Goal: Transaction & Acquisition: Obtain resource

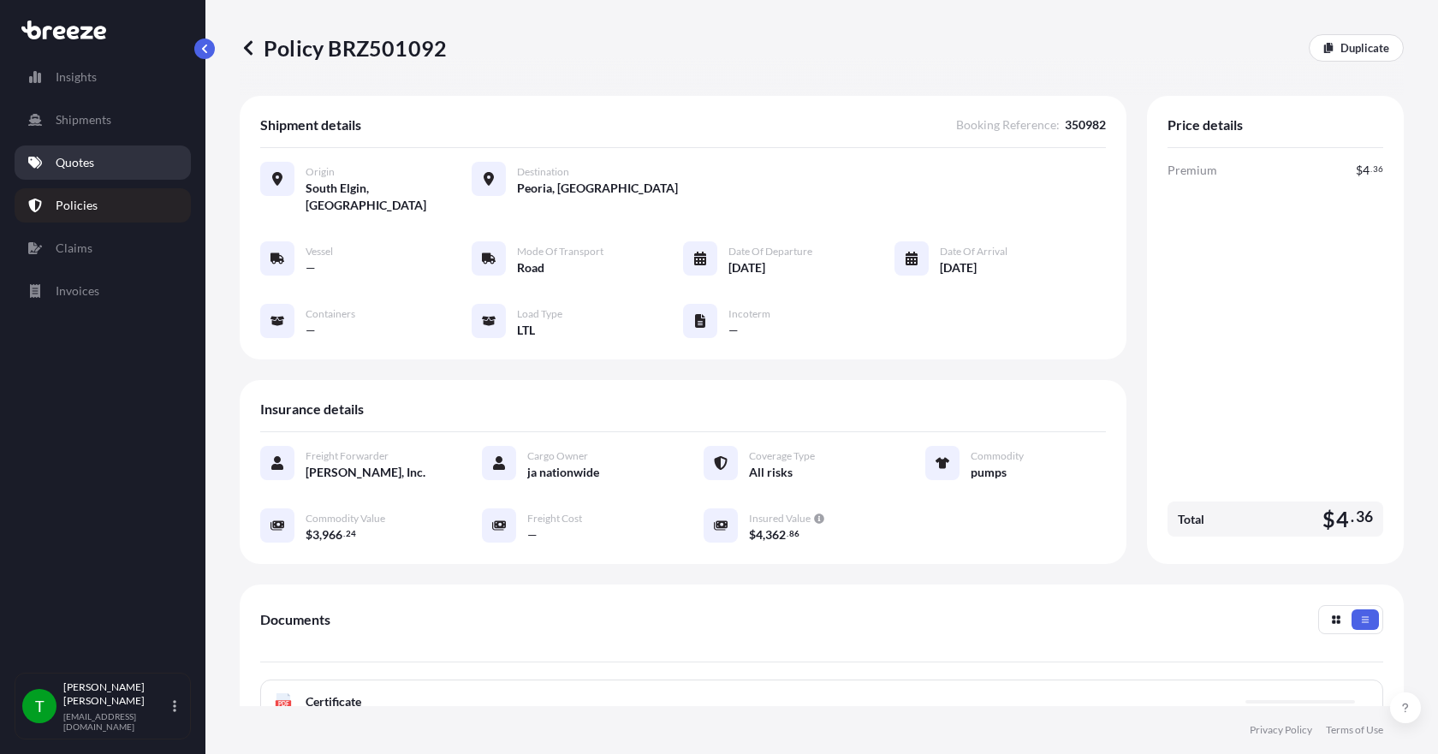
click at [70, 169] on p "Quotes" at bounding box center [75, 162] width 39 height 17
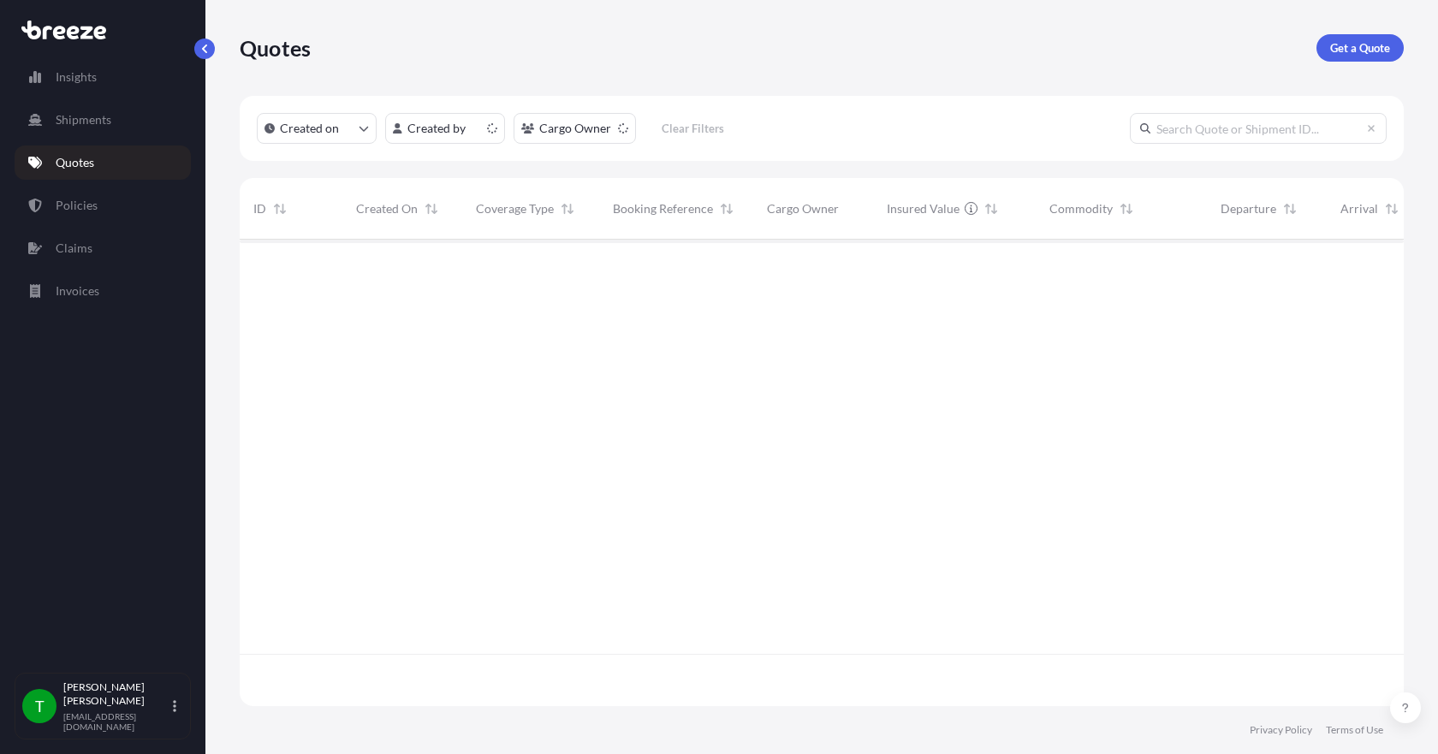
scroll to position [463, 1151]
click at [1377, 55] on p "Get a Quote" at bounding box center [1360, 47] width 60 height 17
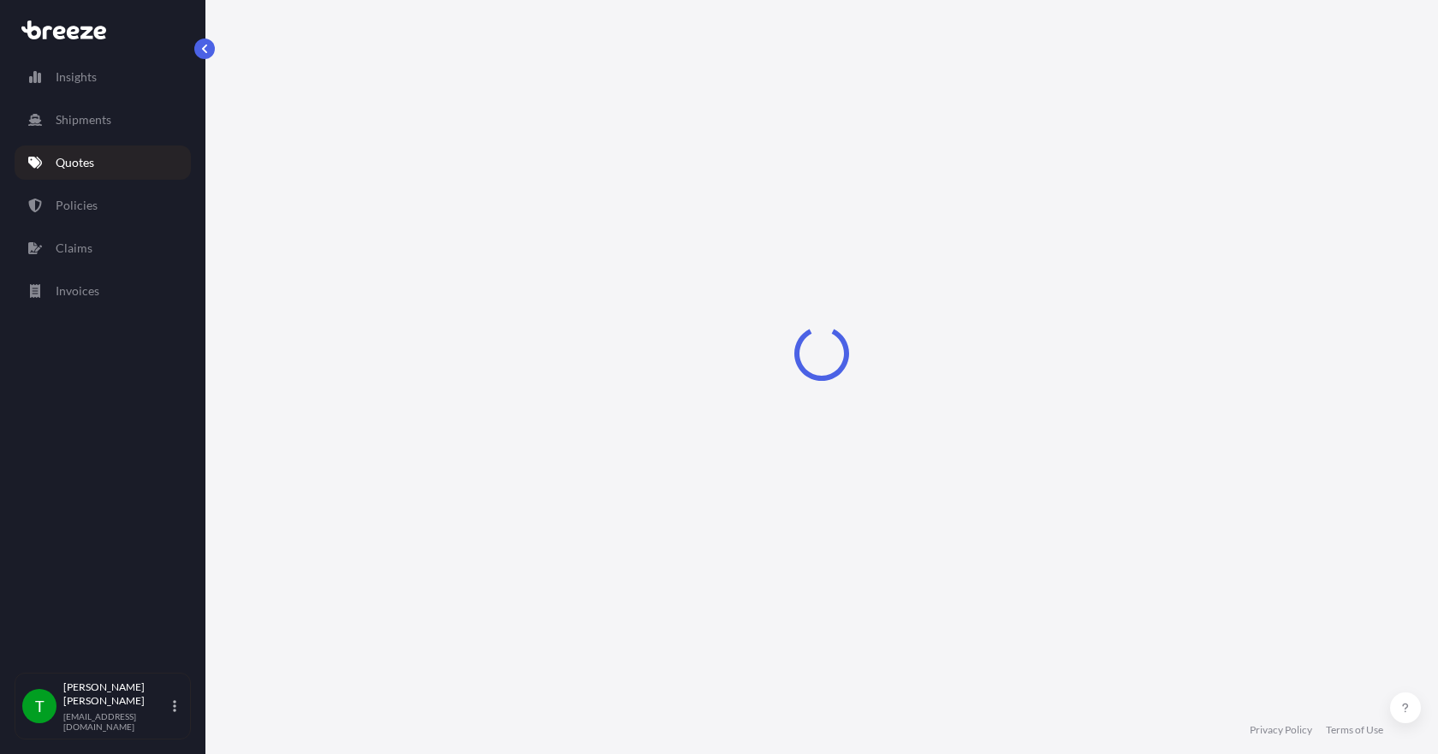
select select "Sea"
select select "1"
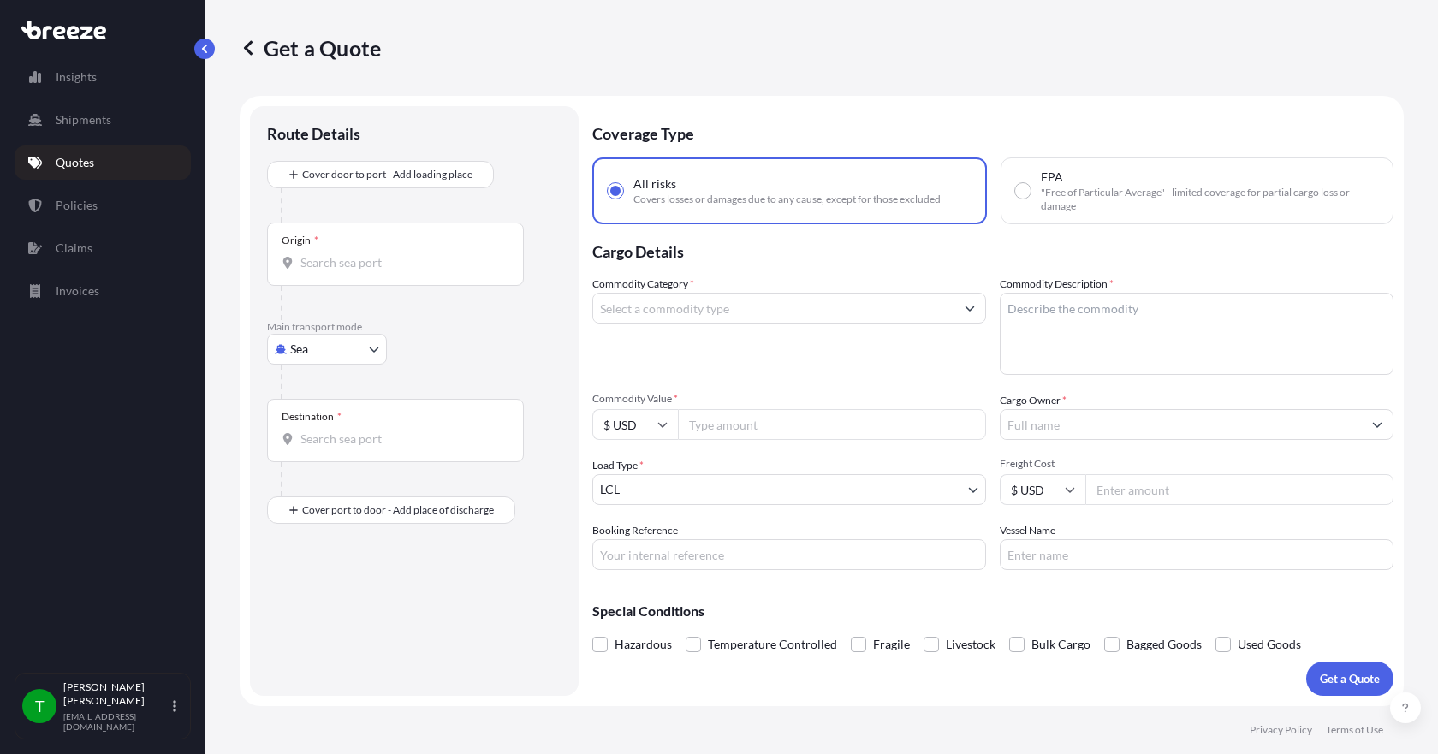
click at [362, 348] on body "Insights Shipments Quotes Policies Claims Invoices T [PERSON_NAME] [EMAIL_ADDRE…" at bounding box center [719, 377] width 1438 height 754
click at [328, 452] on div "Road" at bounding box center [327, 455] width 106 height 31
select select "Road"
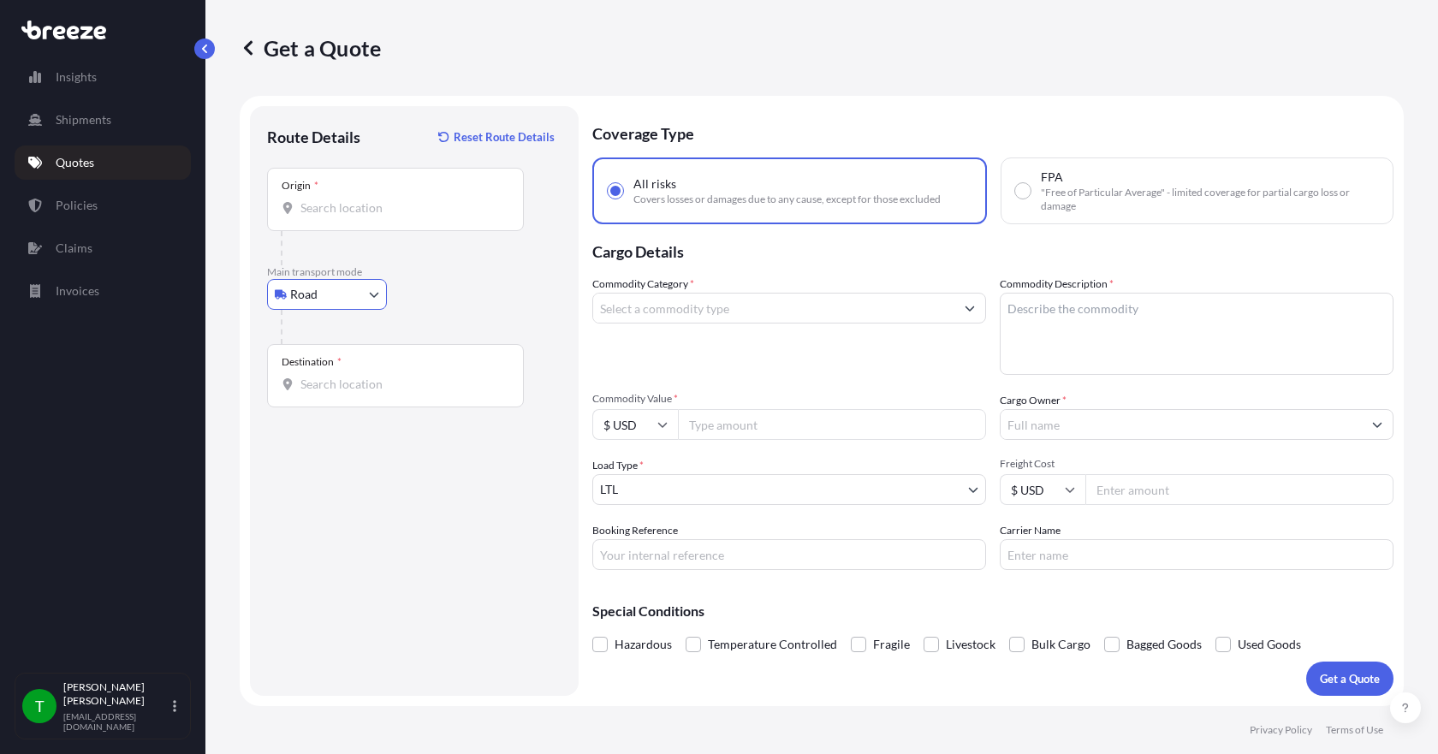
click at [324, 211] on input "Origin *" at bounding box center [401, 207] width 202 height 17
type input "Elgin, IL 60124, [GEOGRAPHIC_DATA]"
click at [349, 380] on input "Destination *" at bounding box center [401, 384] width 202 height 17
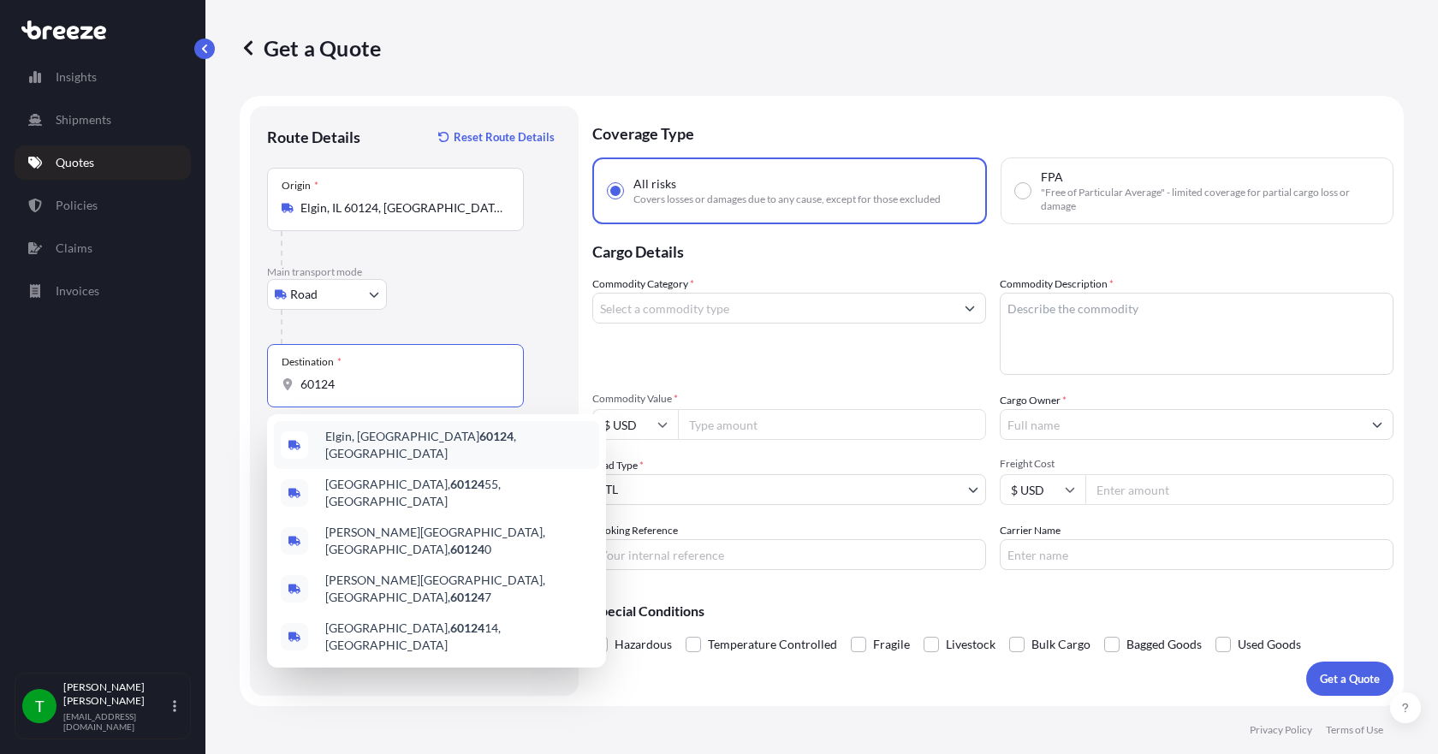
click at [359, 442] on span "Elgin, IL 60124 , [GEOGRAPHIC_DATA]" at bounding box center [458, 445] width 267 height 34
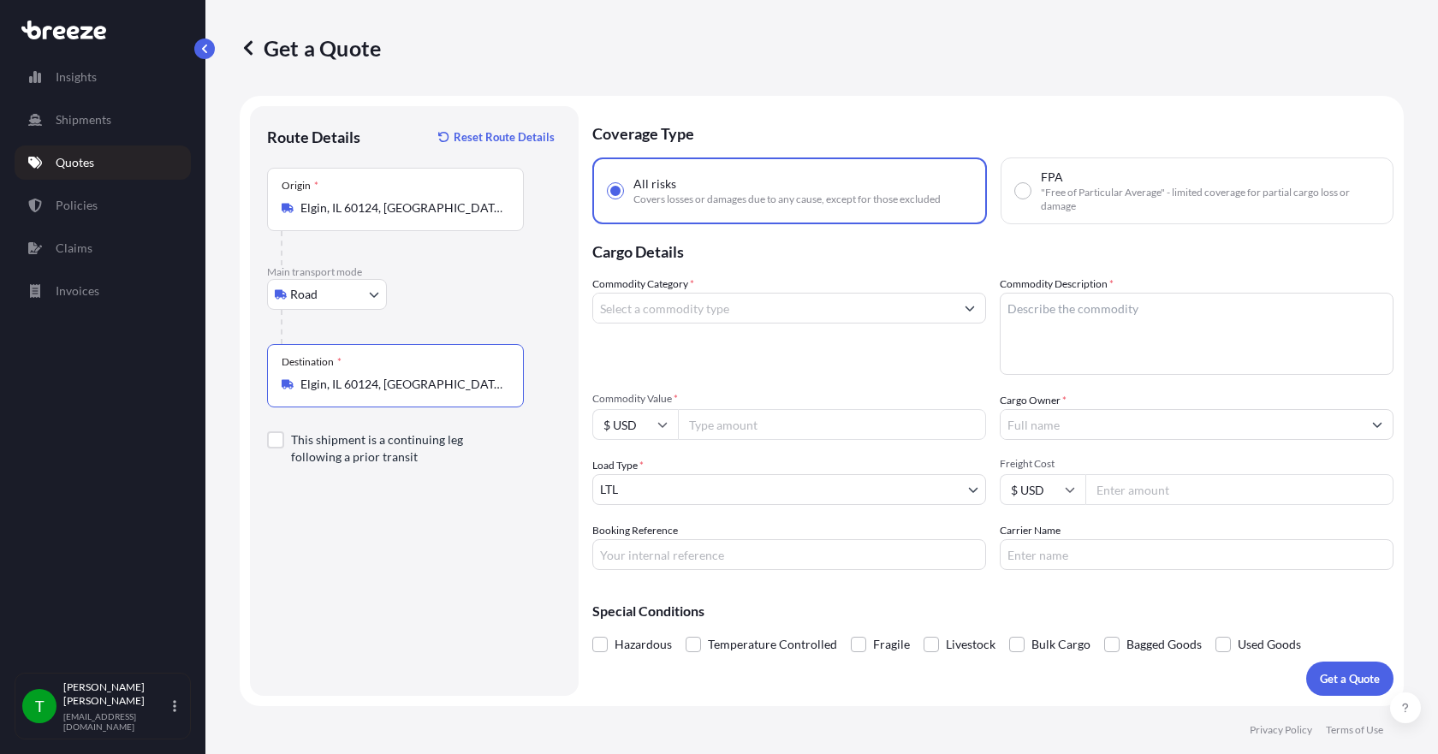
type input "Elgin, IL 60124, [GEOGRAPHIC_DATA]"
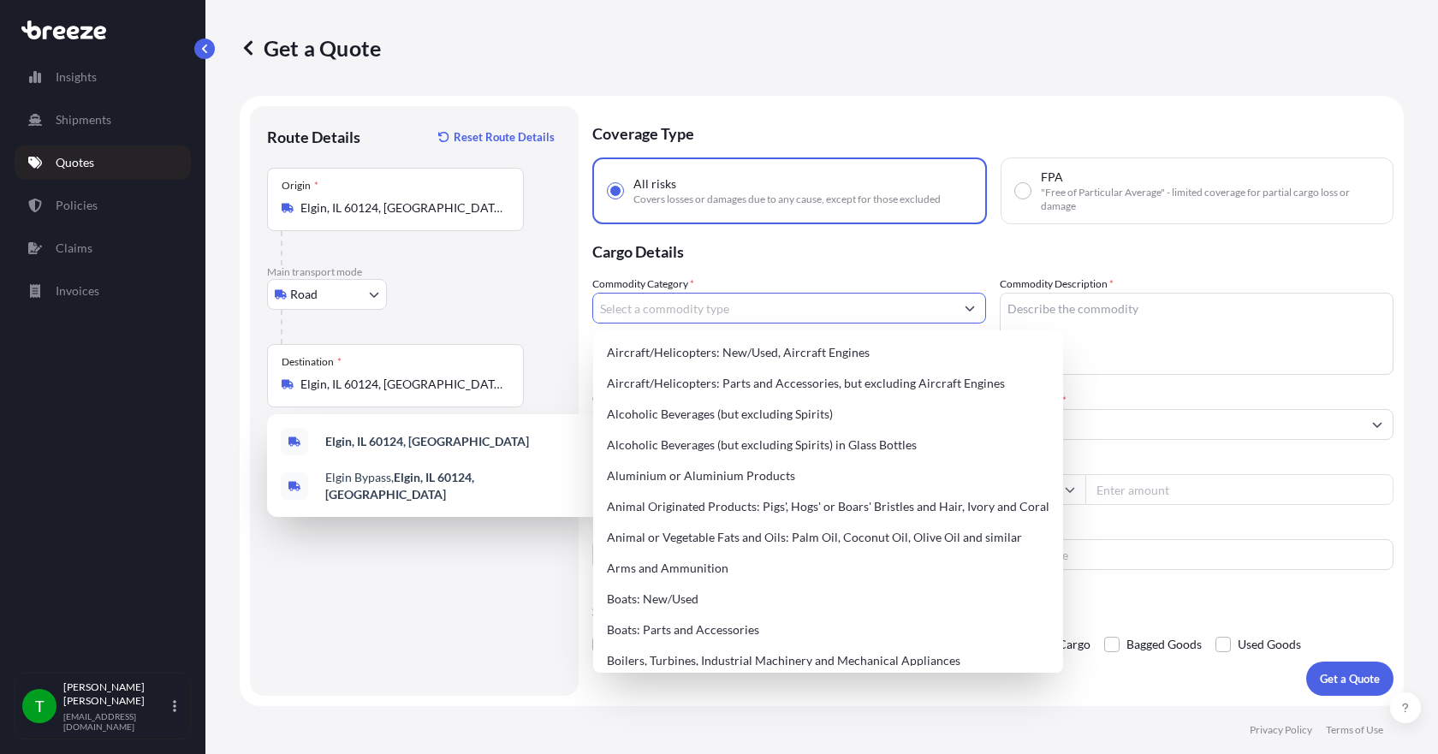
click at [763, 305] on input "Commodity Category *" at bounding box center [773, 308] width 361 height 31
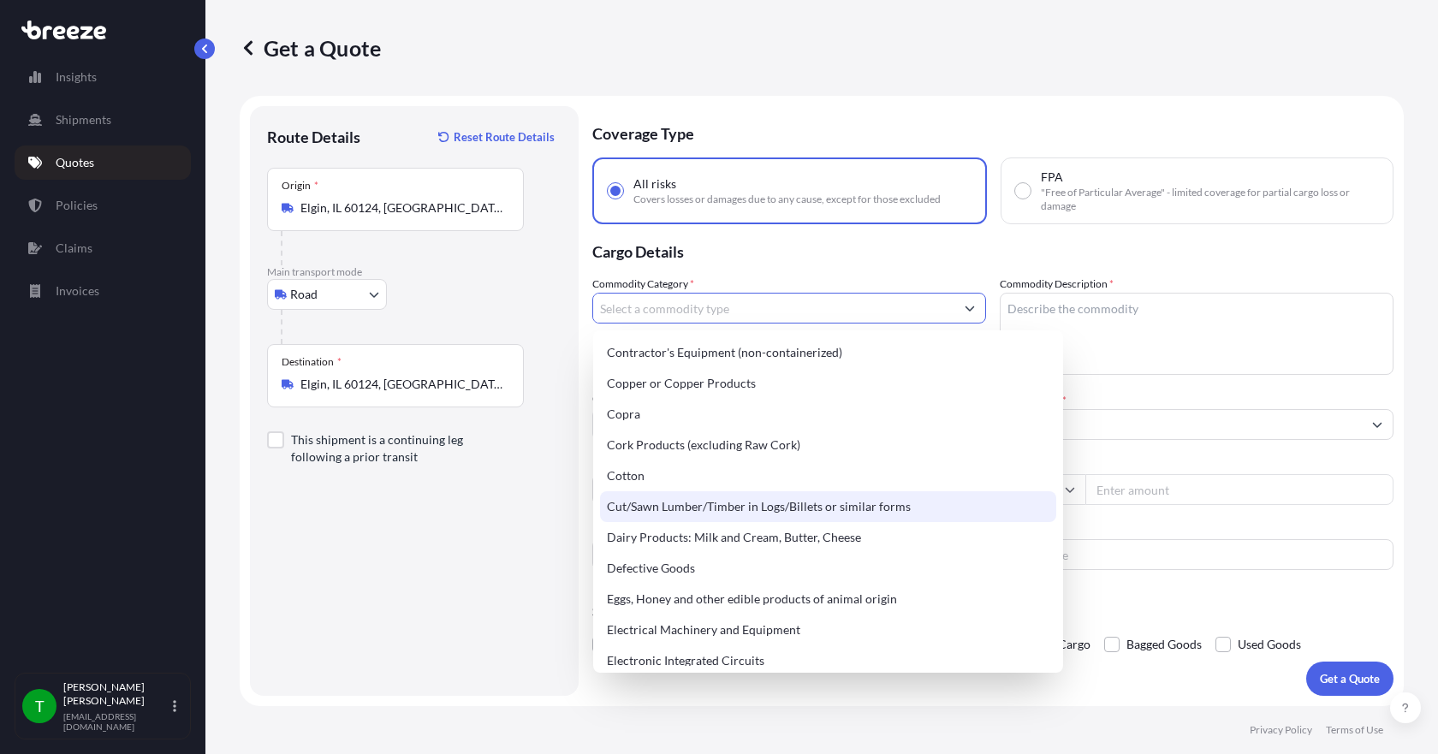
scroll to position [856, 0]
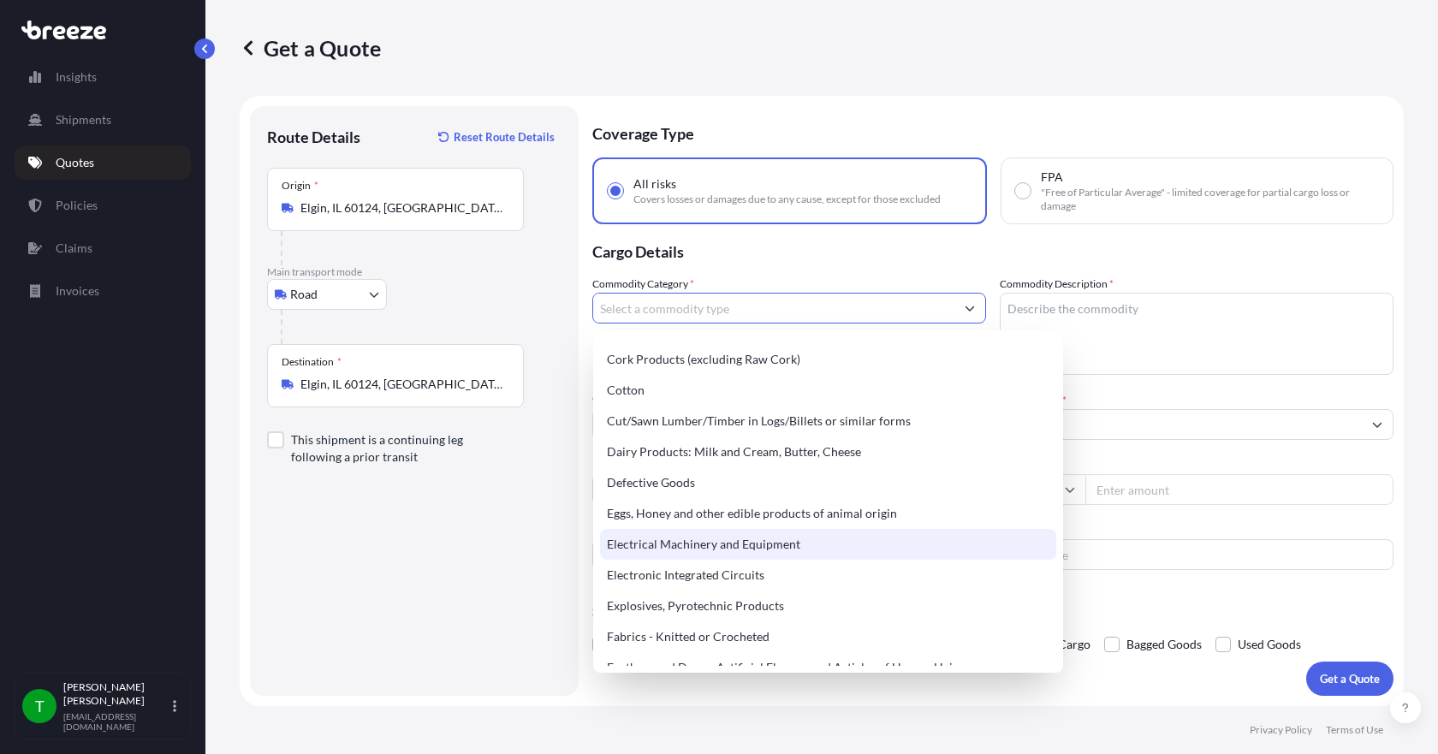
click at [742, 543] on div "Electrical Machinery and Equipment" at bounding box center [828, 544] width 456 height 31
type input "Electrical Machinery and Equipment"
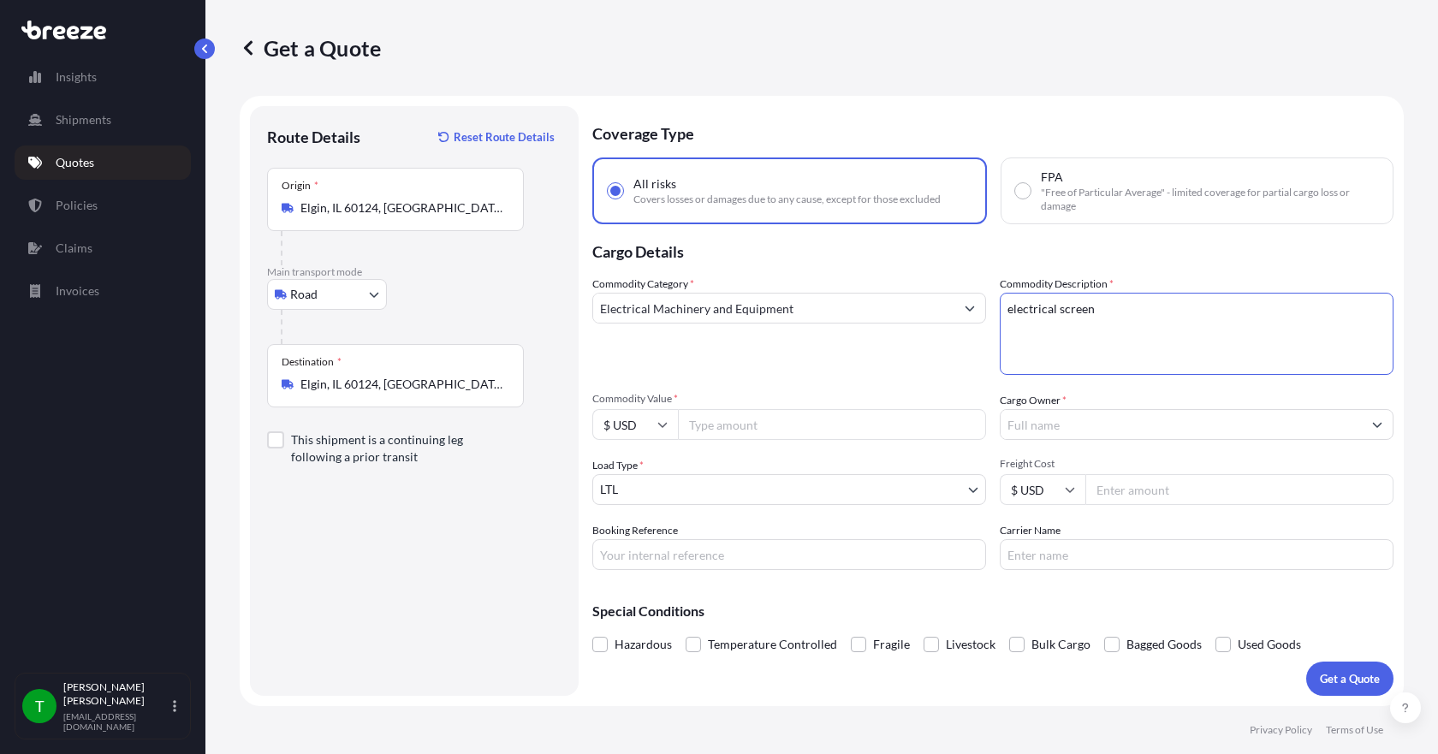
type textarea "electrical screen"
type input "17486.00"
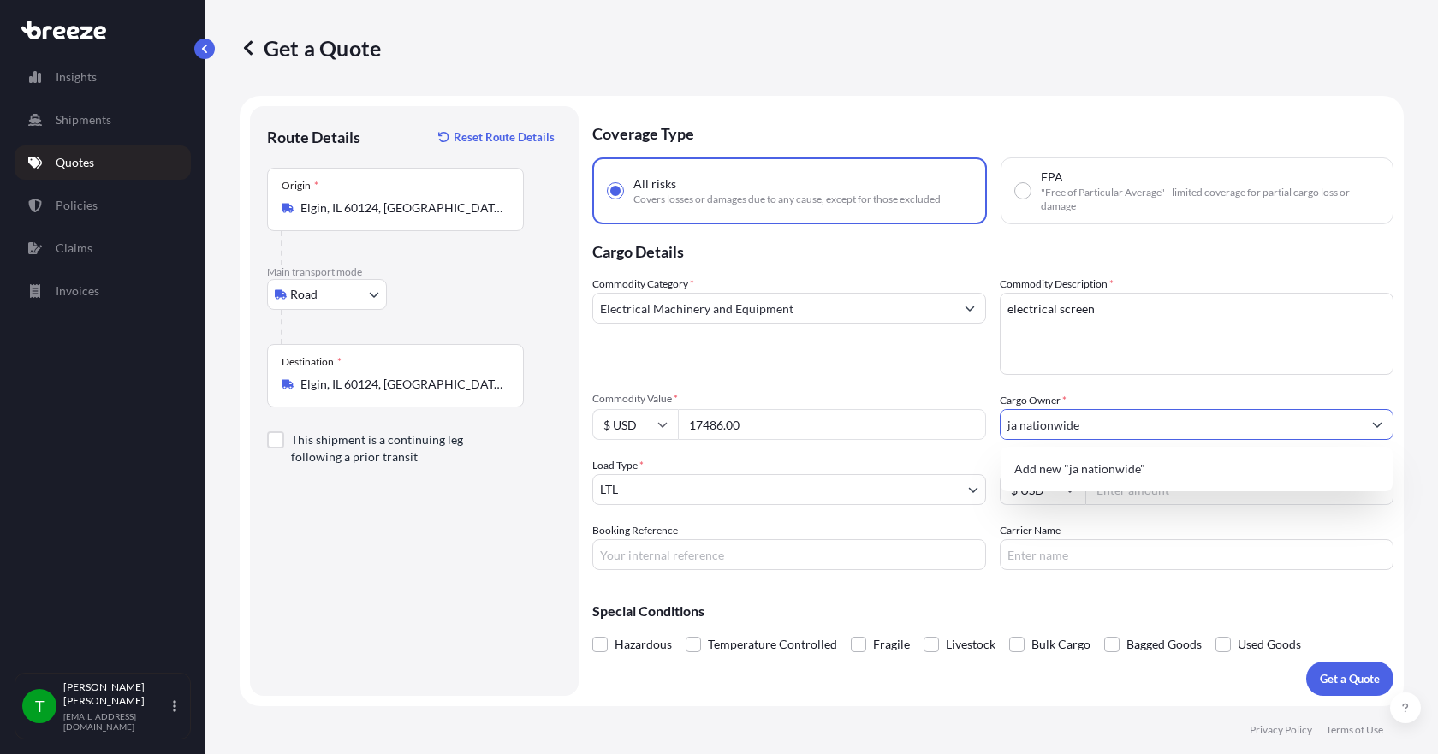
type input "ja nationwide"
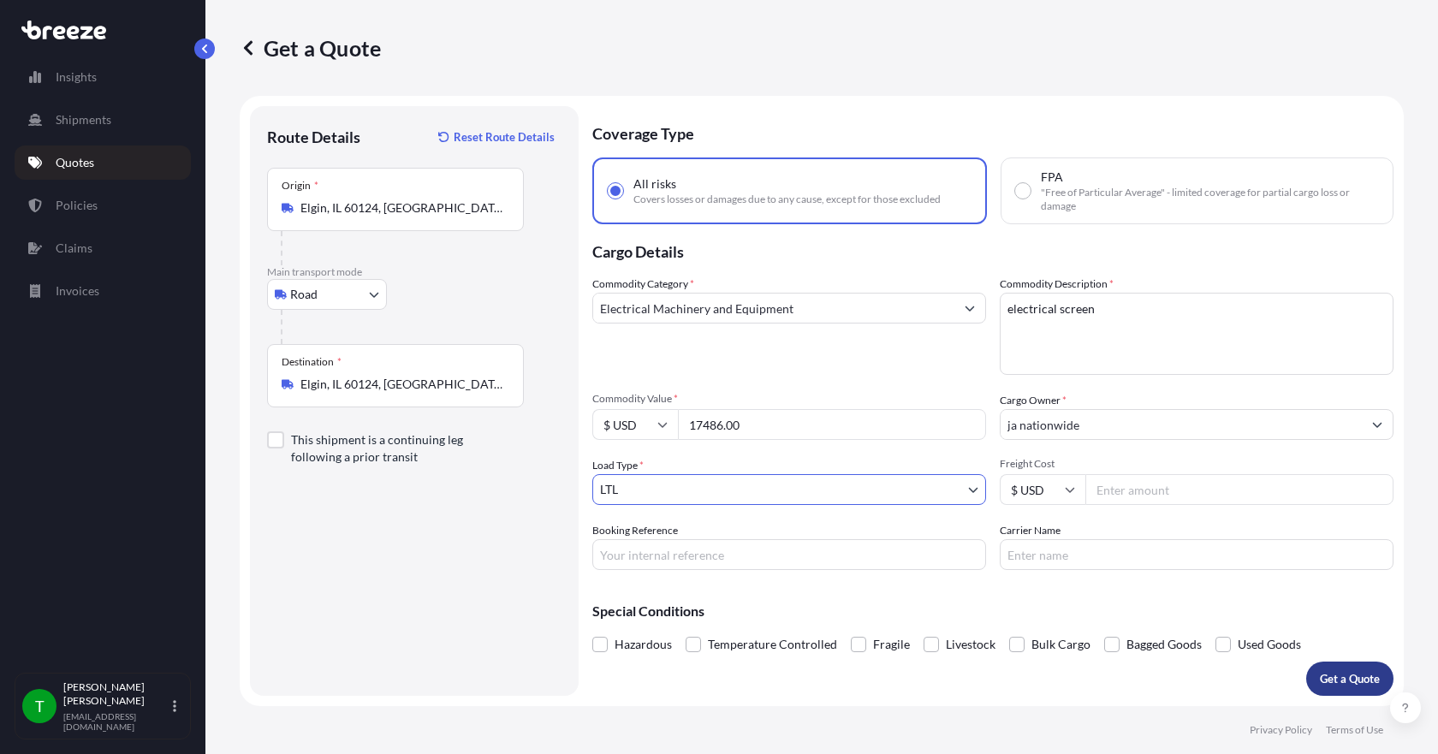
click at [1337, 683] on p "Get a Quote" at bounding box center [1350, 678] width 60 height 17
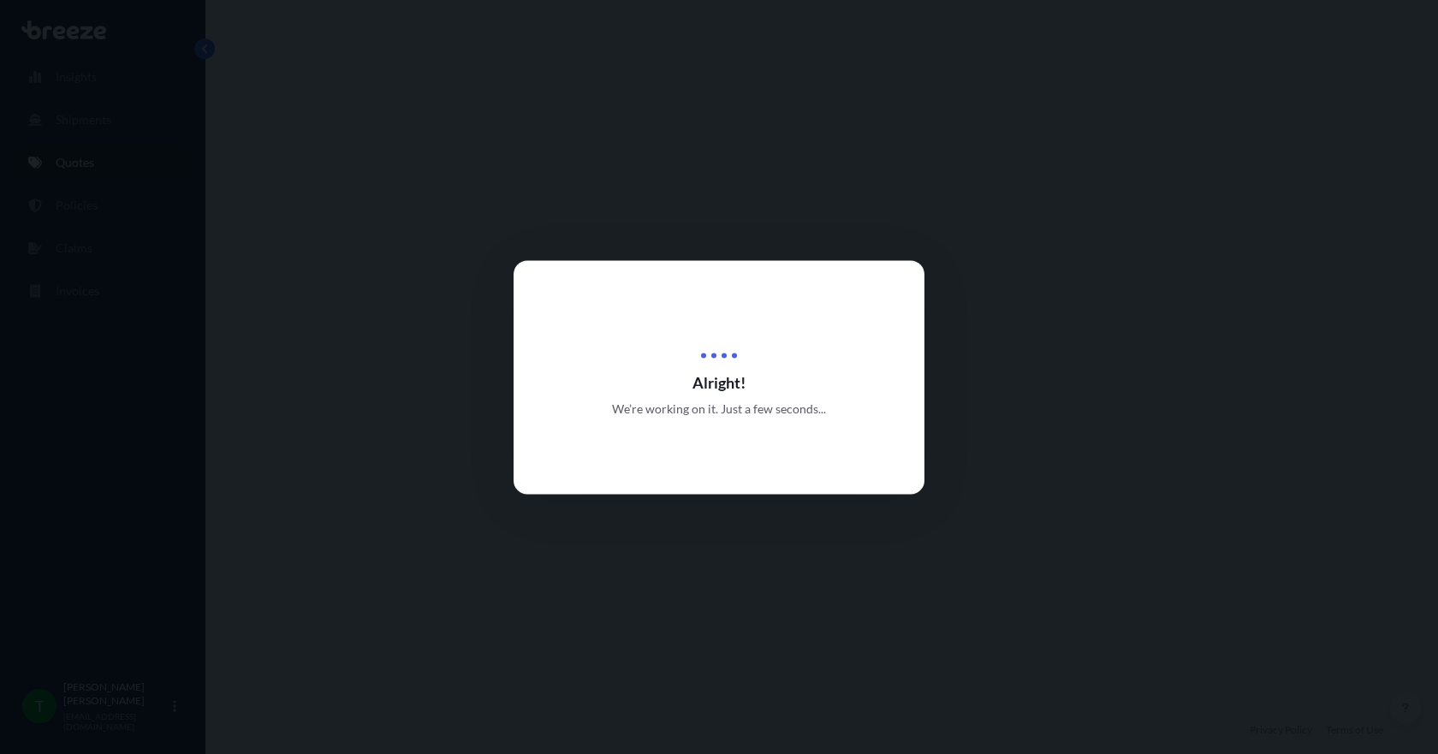
select select "Road"
select select "1"
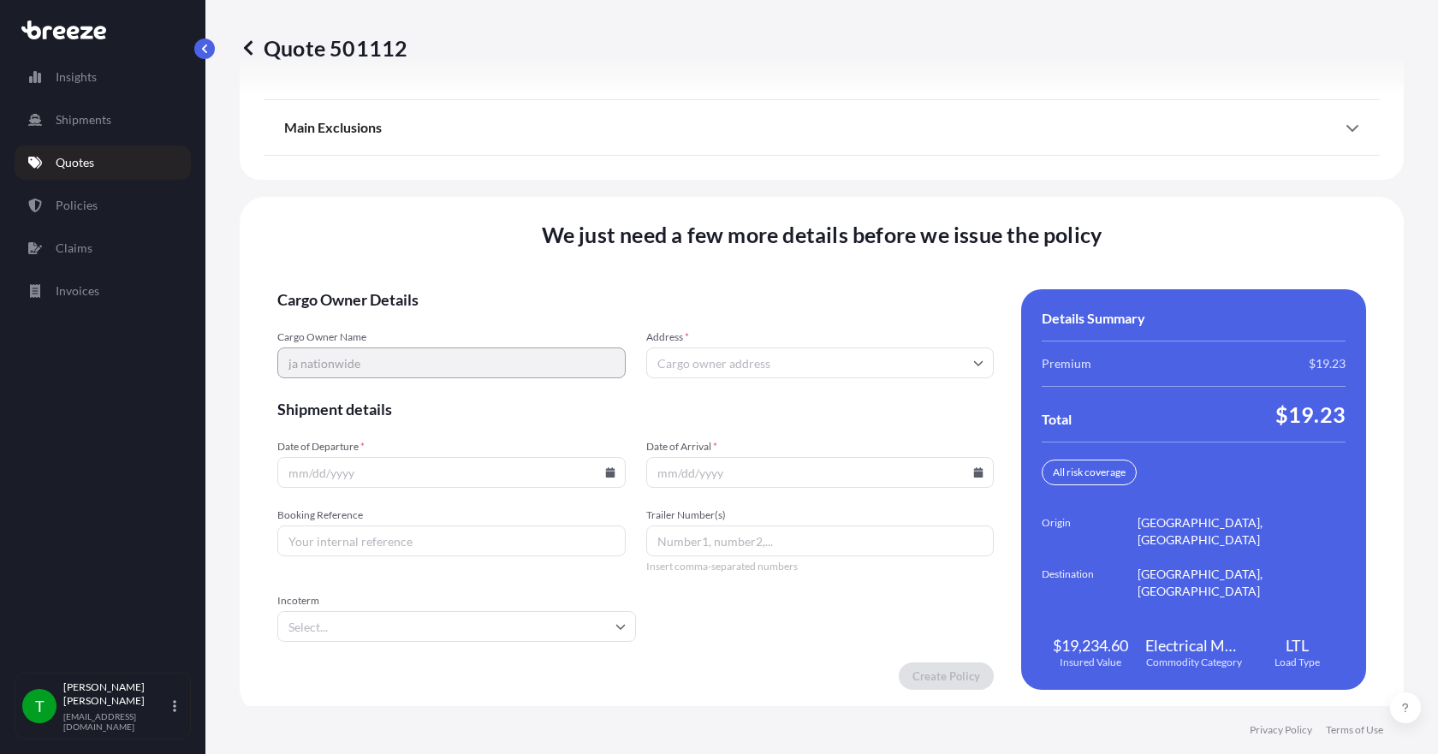
scroll to position [2241, 0]
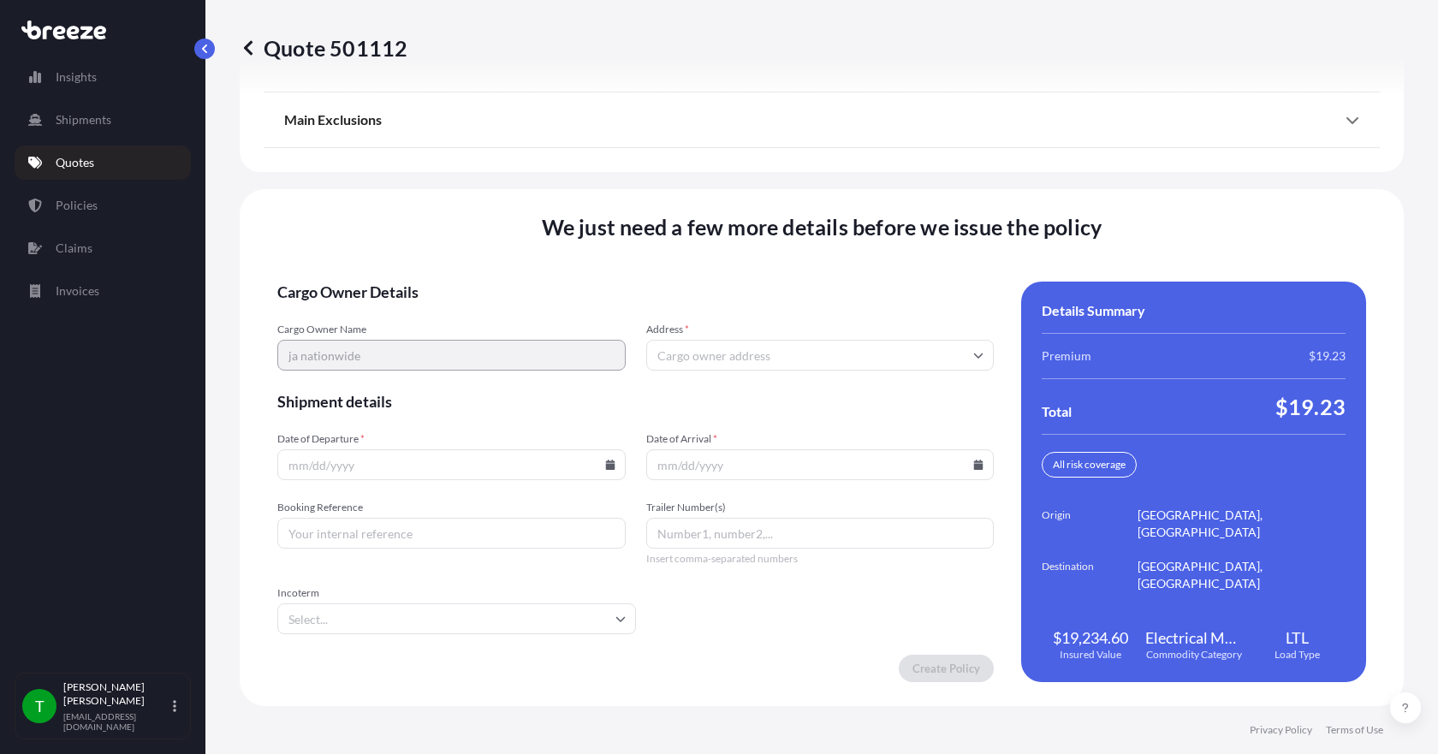
click at [709, 353] on input "Address *" at bounding box center [820, 355] width 348 height 31
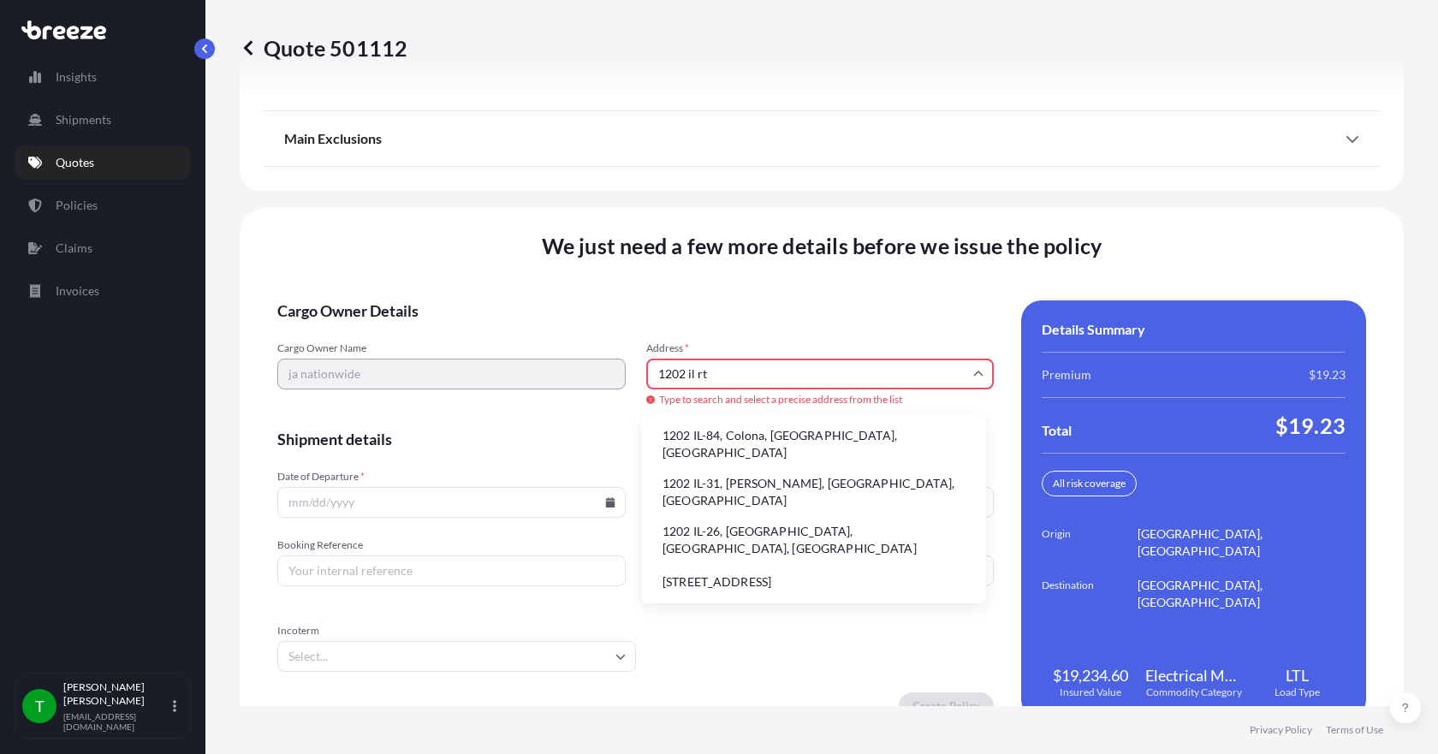
click at [709, 471] on li "1202 IL-31, [PERSON_NAME], [GEOGRAPHIC_DATA], [GEOGRAPHIC_DATA]" at bounding box center [814, 492] width 330 height 44
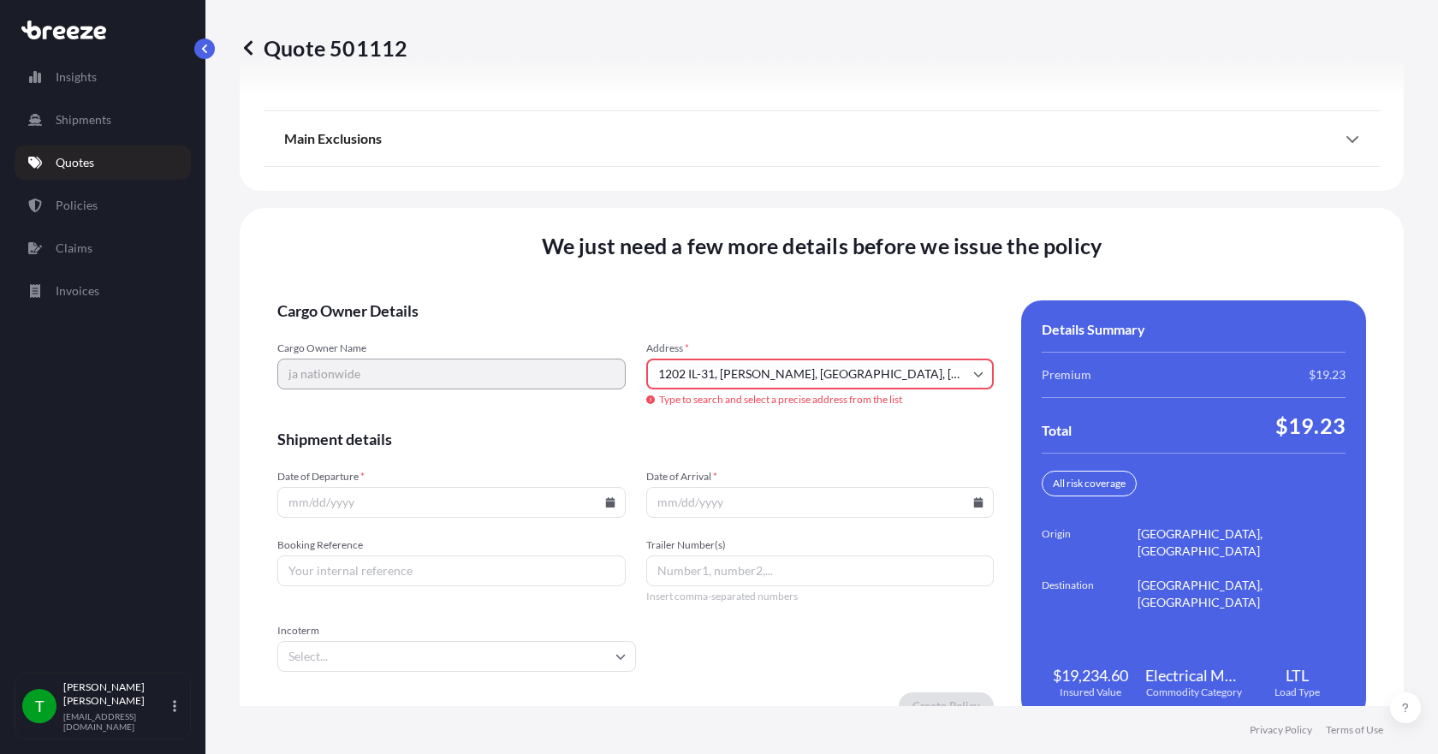
type input "[STREET_ADDRESS][PERSON_NAME]"
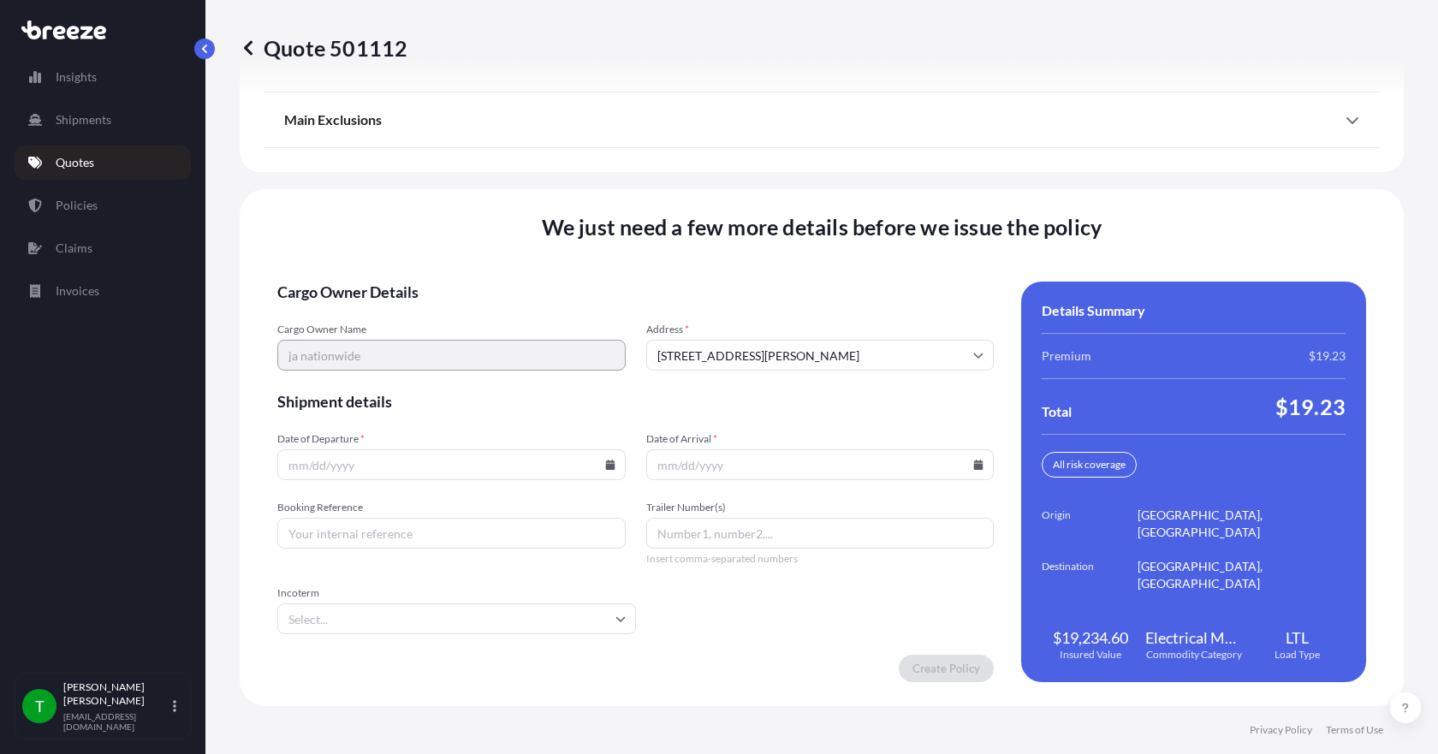
click at [605, 470] on input "Date of Departure *" at bounding box center [451, 464] width 348 height 31
click at [605, 460] on icon at bounding box center [610, 465] width 10 height 10
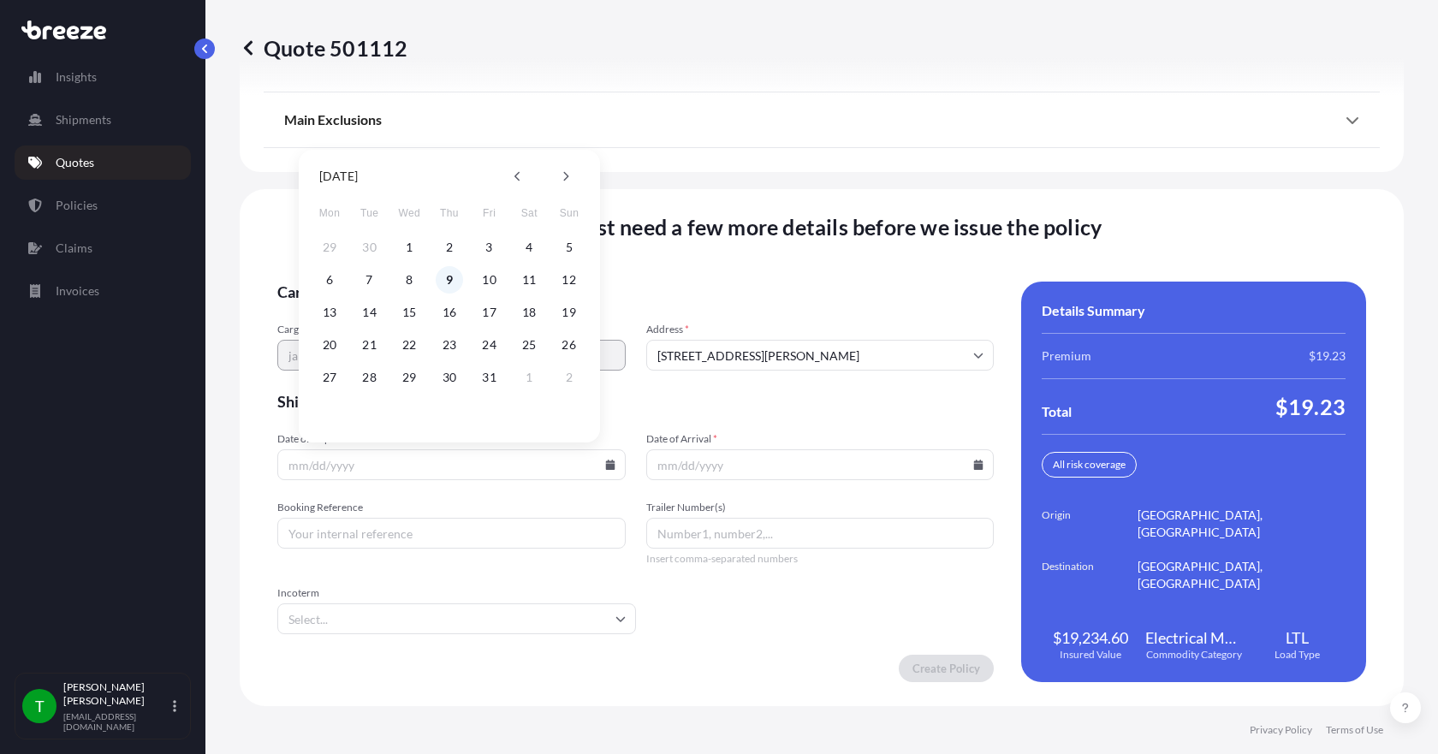
click at [446, 280] on button "9" at bounding box center [449, 279] width 27 height 27
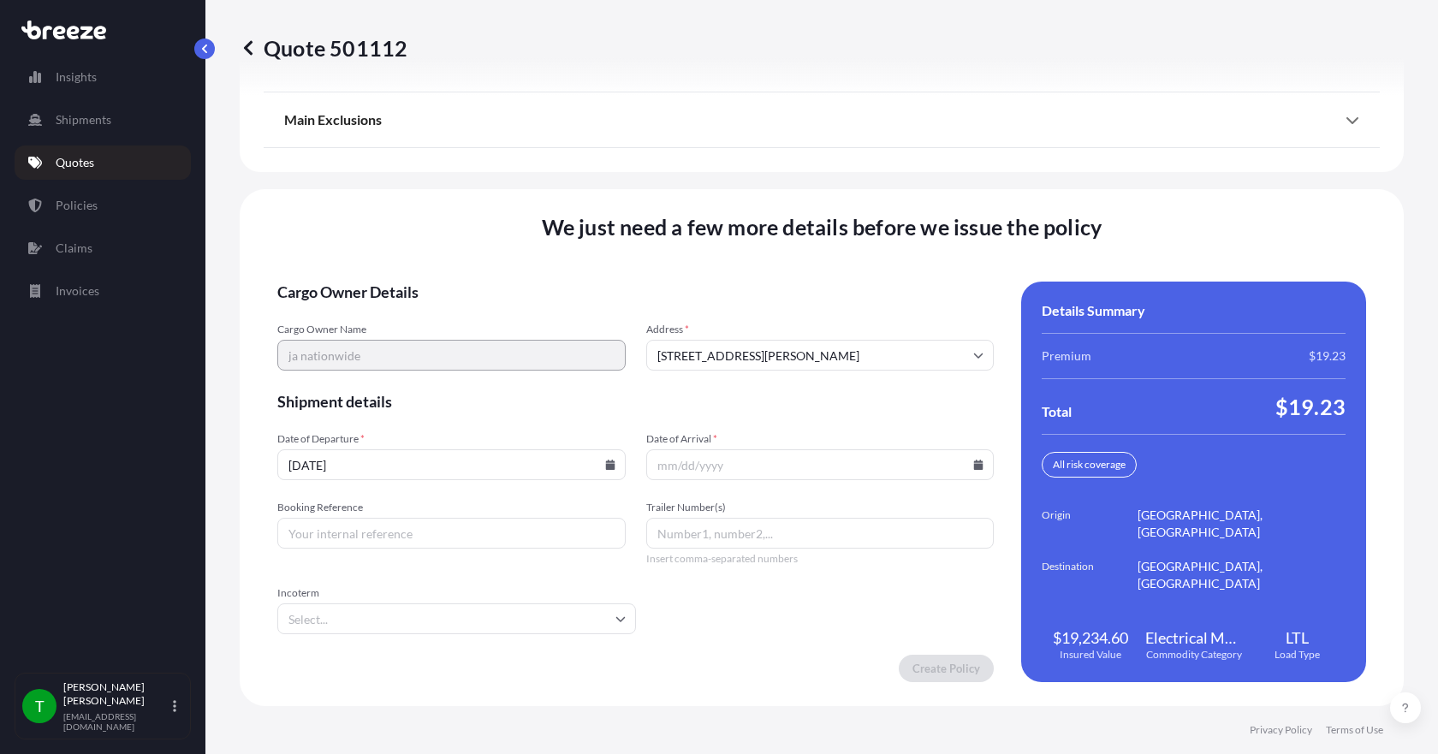
type input "[DATE]"
click at [970, 471] on input "Date of Arrival *" at bounding box center [820, 464] width 348 height 31
click at [974, 462] on icon at bounding box center [978, 465] width 9 height 10
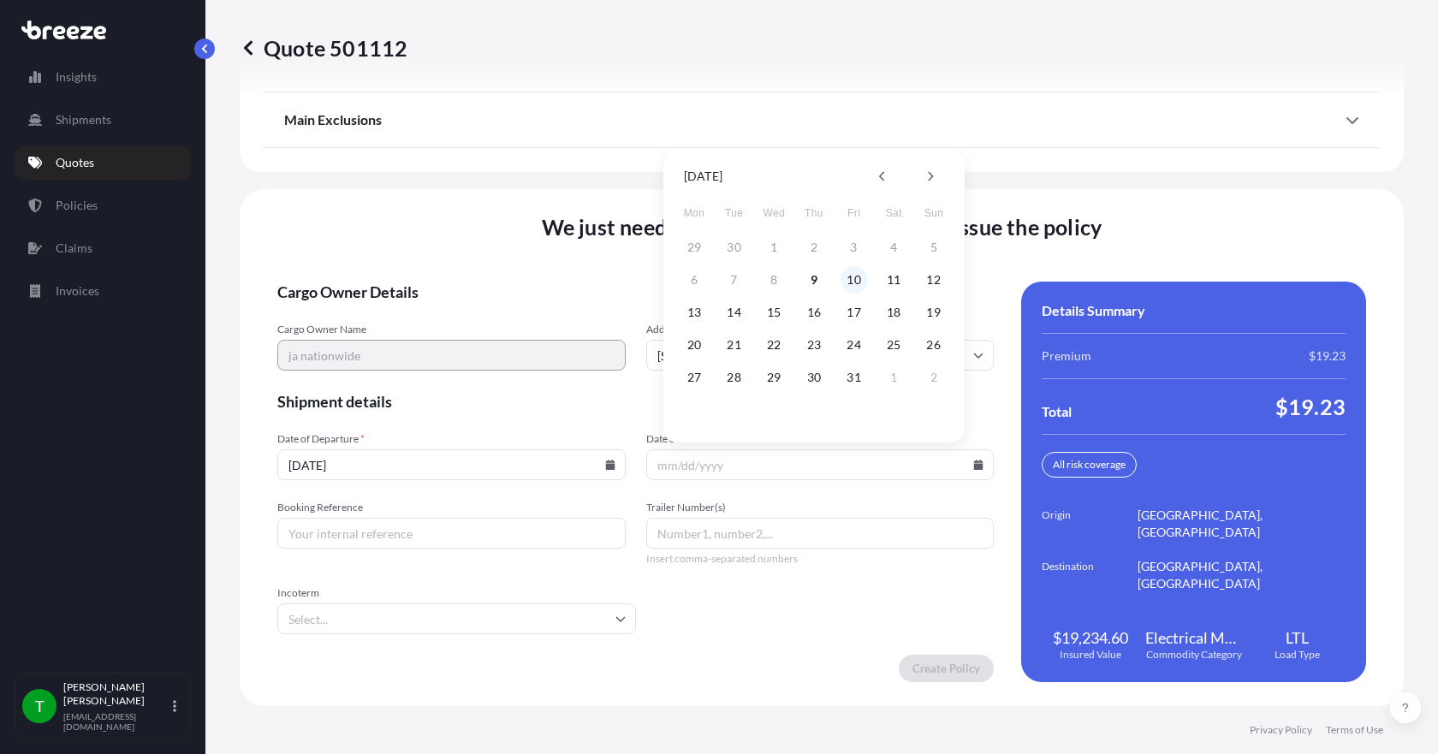
click at [853, 278] on button "10" at bounding box center [853, 279] width 27 height 27
type input "[DATE]"
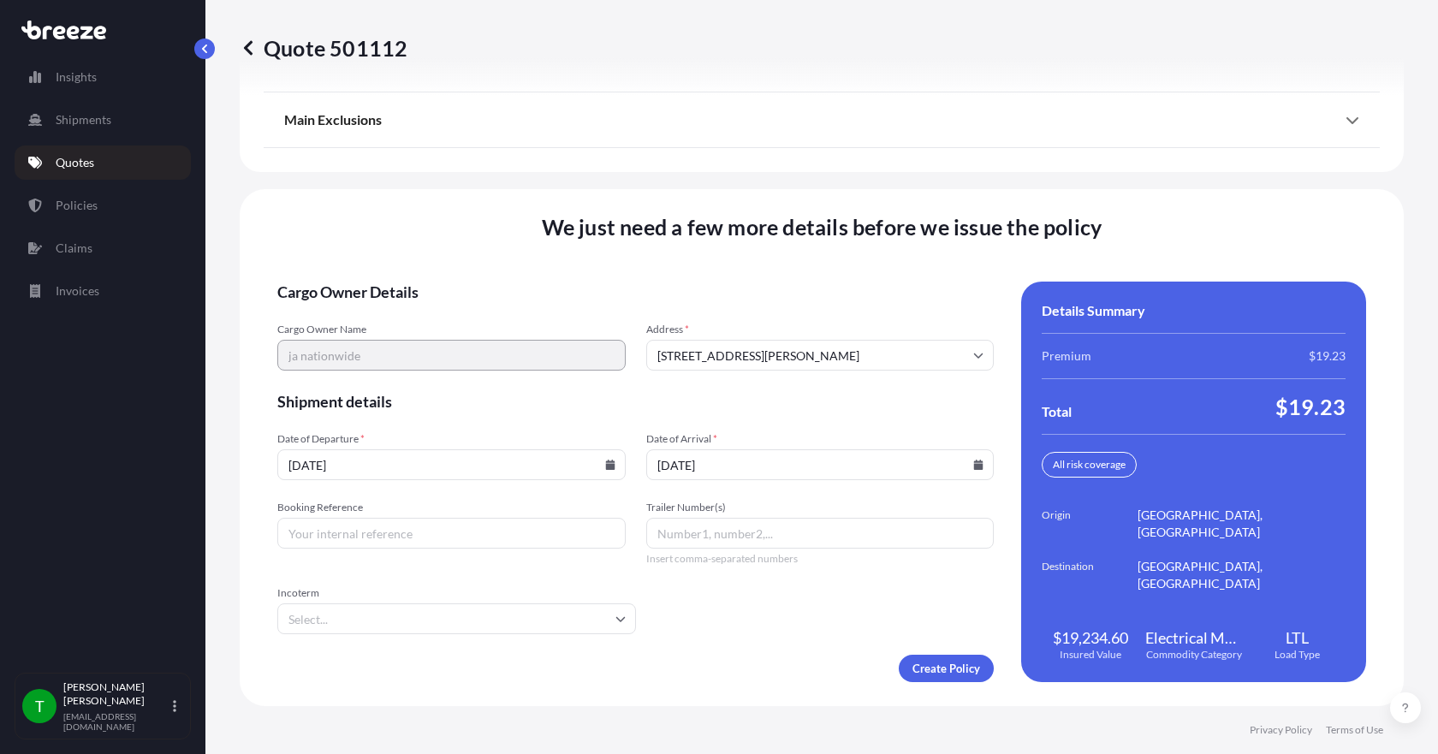
click at [435, 532] on input "Booking Reference" at bounding box center [451, 533] width 348 height 31
type input "351000"
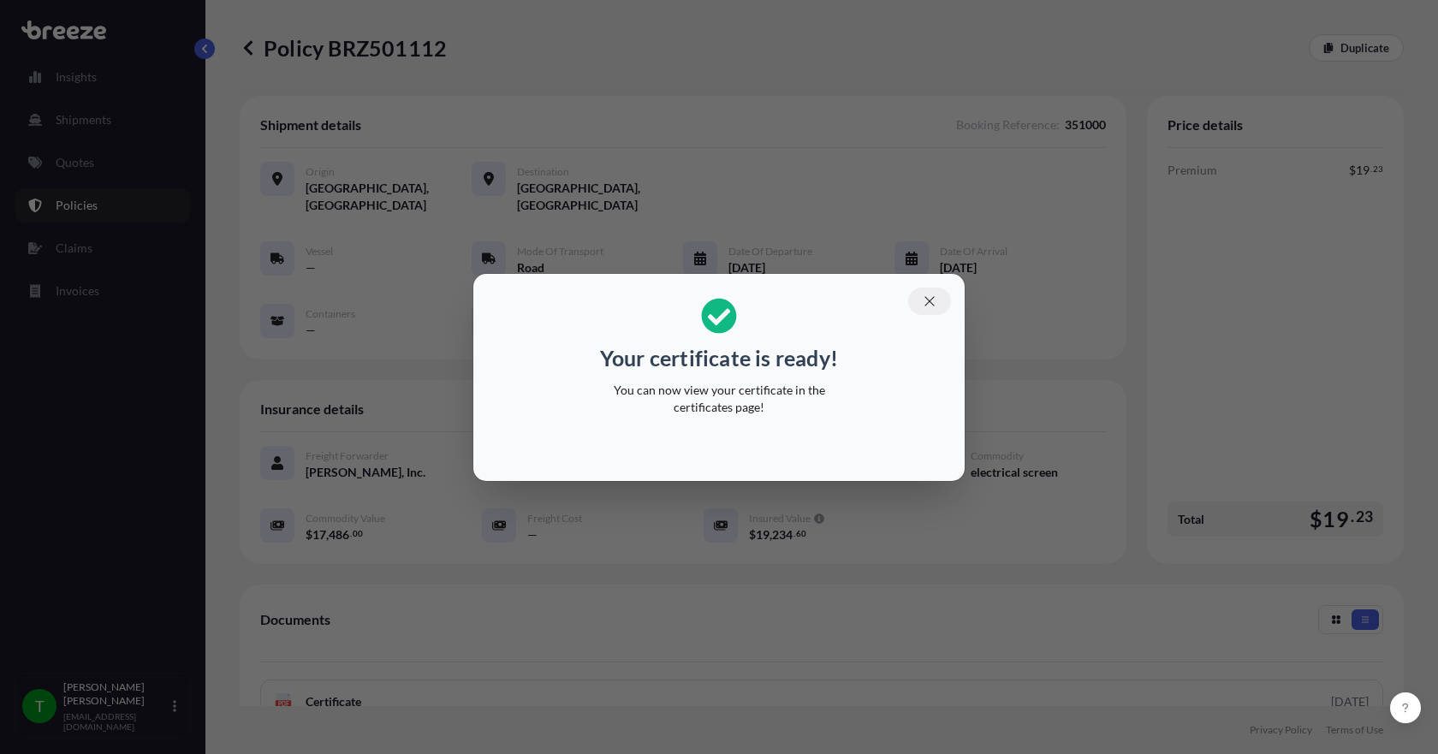
click at [937, 297] on button "button" at bounding box center [929, 301] width 43 height 27
